Goal: Information Seeking & Learning: Learn about a topic

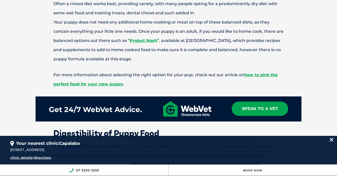
scroll to position [561, 0]
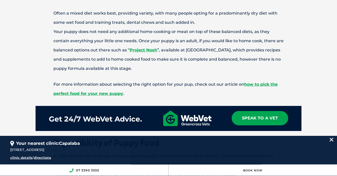
click at [264, 87] on link "how to pick the perfect food for your new puppy" at bounding box center [165, 89] width 224 height 14
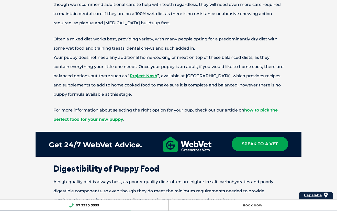
scroll to position [555, 0]
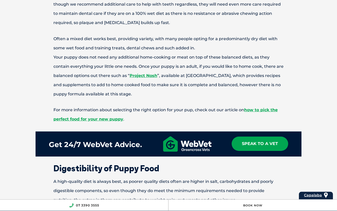
click at [266, 112] on link "how to pick the perfect food for your new puppy" at bounding box center [165, 115] width 224 height 14
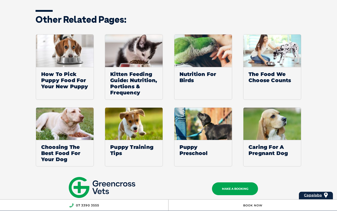
scroll to position [1759, 0]
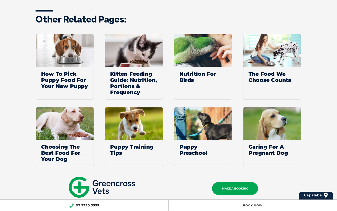
click at [69, 76] on span "How To Pick Puppy Food For Your New Puppy" at bounding box center [65, 80] width 58 height 26
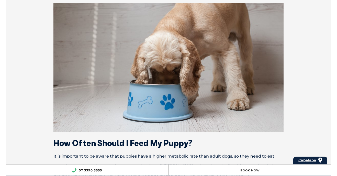
scroll to position [1016, 0]
